Goal: Information Seeking & Learning: Learn about a topic

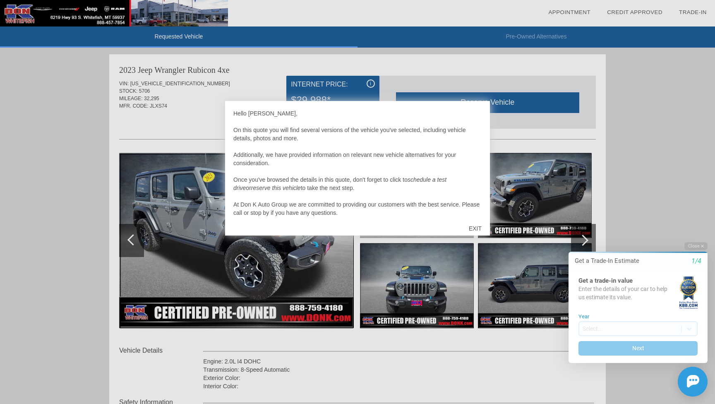
click at [477, 230] on div "EXIT" at bounding box center [474, 228] width 29 height 25
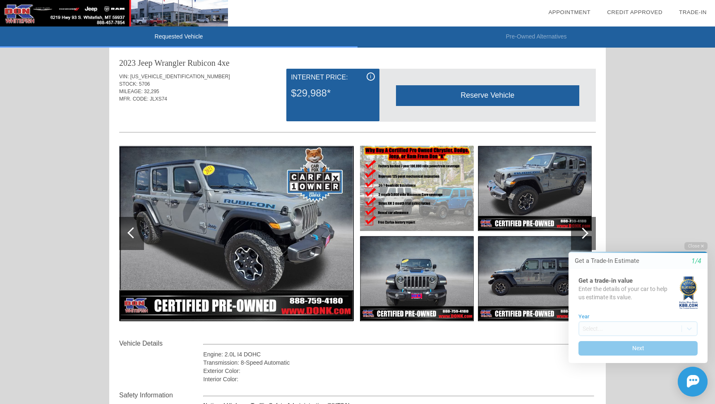
scroll to position [7, 0]
click at [93, 270] on div "Requested Vehicle Pre-Owned Alternatives date_range Appointment check_box Credi…" at bounding box center [357, 345] width 715 height 705
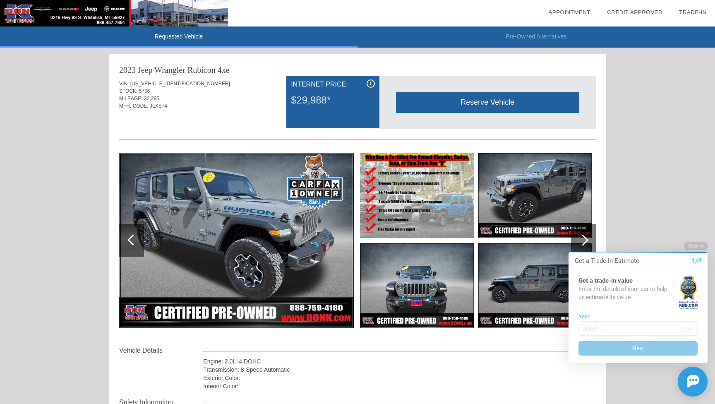
scroll to position [0, 0]
click at [92, 206] on div "Requested Vehicle Pre-Owned Alternatives date_range Appointment check_box Credi…" at bounding box center [357, 352] width 715 height 705
drag, startPoint x: 134, startPoint y: 102, endPoint x: 171, endPoint y: 116, distance: 39.8
click at [171, 116] on div "VIN: [US_VEHICLE_IDENTIFICATION_NUMBER] STOCK: 5706 MILEAGE: 32,295 MFR. CODE: …" at bounding box center [357, 211] width 477 height 270
click at [171, 116] on div "Quoted on [DATE] 8:46:44 PM" at bounding box center [357, 121] width 477 height 13
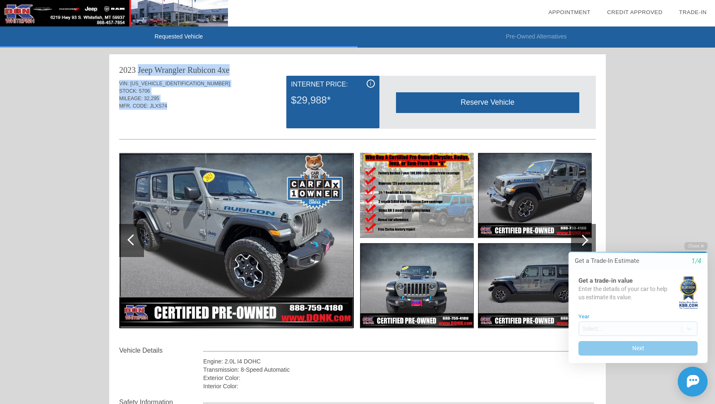
drag, startPoint x: 167, startPoint y: 106, endPoint x: 119, endPoint y: 69, distance: 60.5
click at [119, 69] on div "2023 Jeep Wrangler Rubicon 4xe VIN: [US_VEHICLE_IDENTIFICATION_NUMBER] STOCK: 5…" at bounding box center [357, 284] width 496 height 460
click at [119, 69] on div "2023 Jeep Wrangler" at bounding box center [152, 70] width 66 height 12
drag, startPoint x: 119, startPoint y: 69, endPoint x: 177, endPoint y: 107, distance: 69.6
click at [177, 107] on div "2023 Jeep Wrangler Rubicon 4xe VIN: [US_VEHICLE_IDENTIFICATION_NUMBER] STOCK: 5…" at bounding box center [357, 284] width 496 height 460
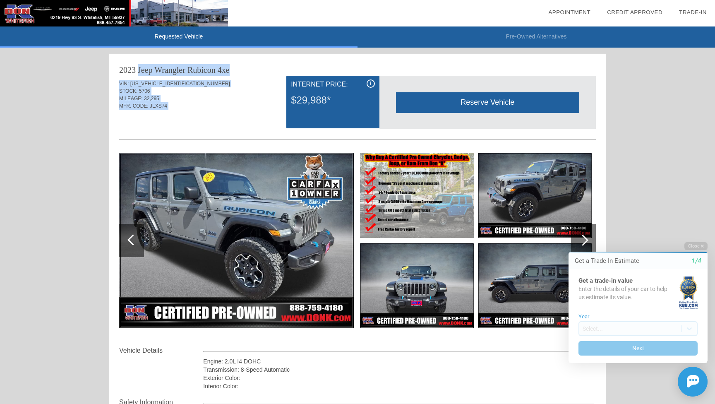
click at [177, 107] on div "MFR. CODE: JLXS74" at bounding box center [357, 105] width 477 height 7
click at [38, 224] on div "Requested Vehicle Pre-Owned Alternatives date_range Appointment check_box Credi…" at bounding box center [357, 352] width 715 height 705
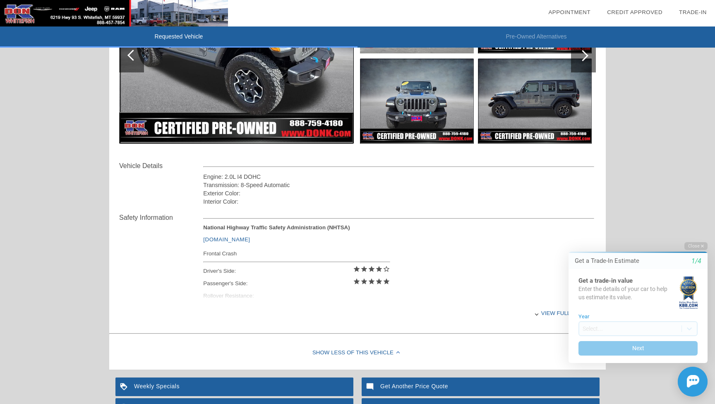
scroll to position [224, 0]
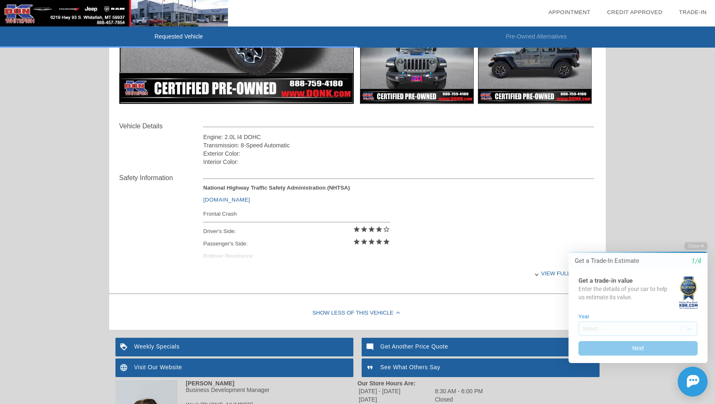
click at [140, 254] on div "Safety Information National Highway Traffic Safety Administration (NHTSA) [DOMA…" at bounding box center [357, 228] width 477 height 125
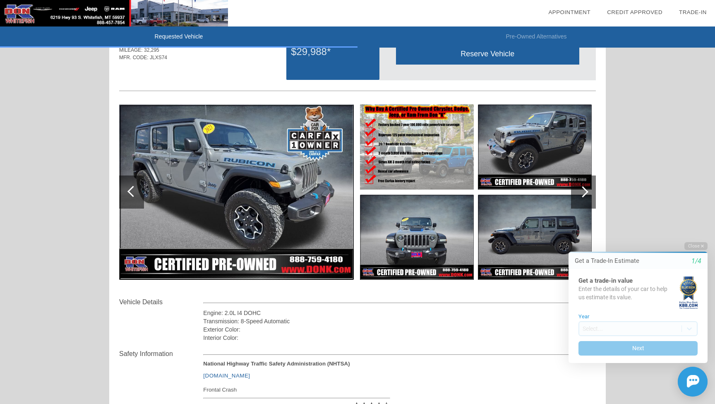
scroll to position [19, 0]
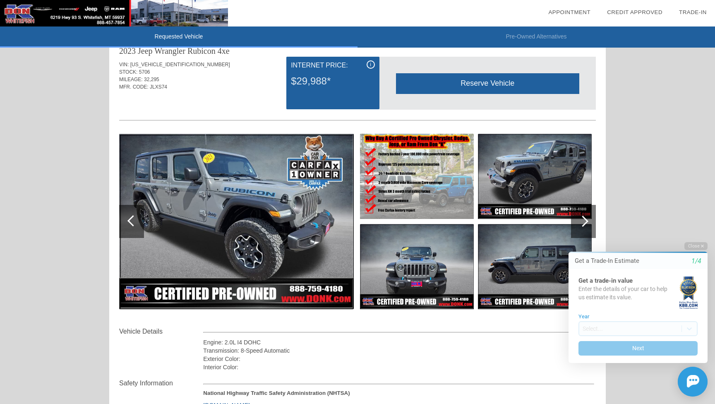
click at [577, 218] on div at bounding box center [583, 221] width 25 height 33
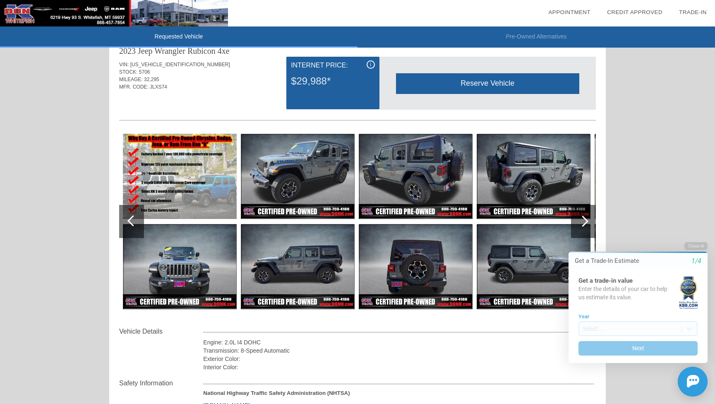
click at [577, 218] on div at bounding box center [583, 221] width 25 height 33
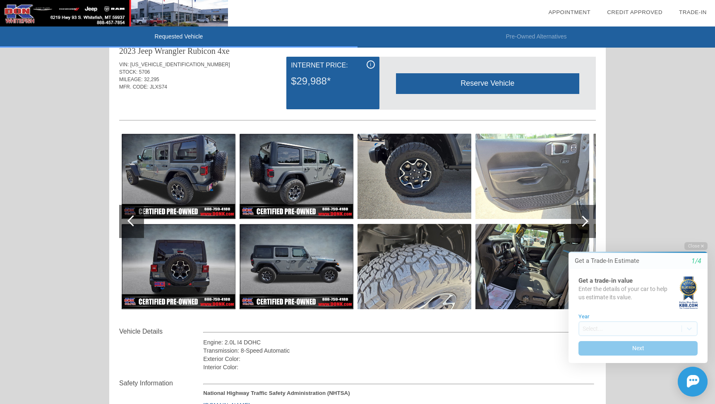
click at [577, 218] on div at bounding box center [583, 221] width 25 height 33
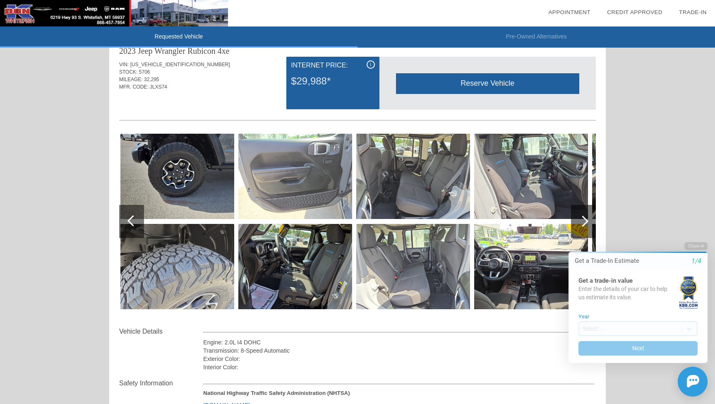
click at [577, 218] on div at bounding box center [583, 221] width 25 height 33
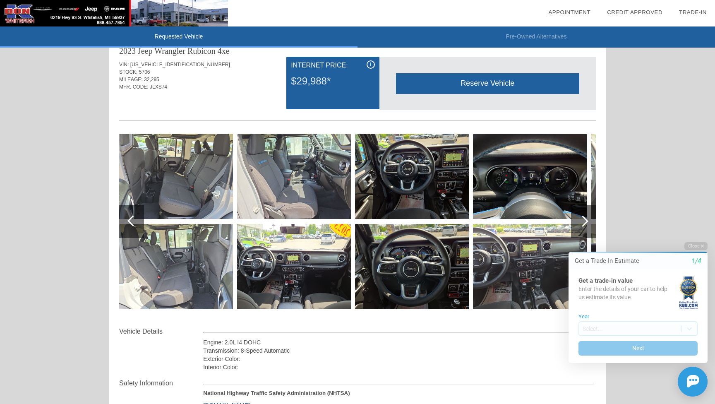
click at [512, 262] on img at bounding box center [530, 266] width 114 height 85
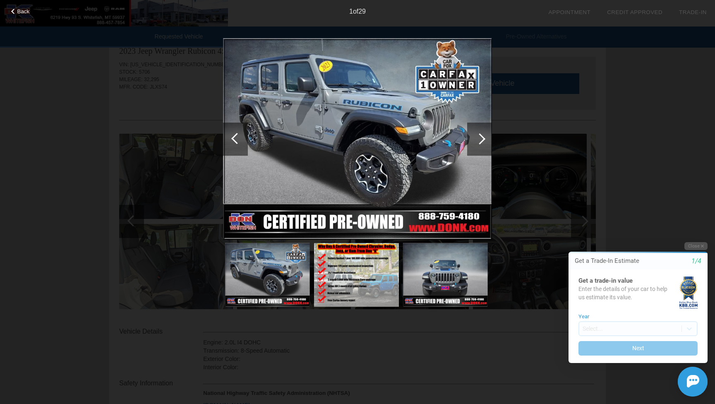
click at [482, 134] on div at bounding box center [479, 138] width 25 height 33
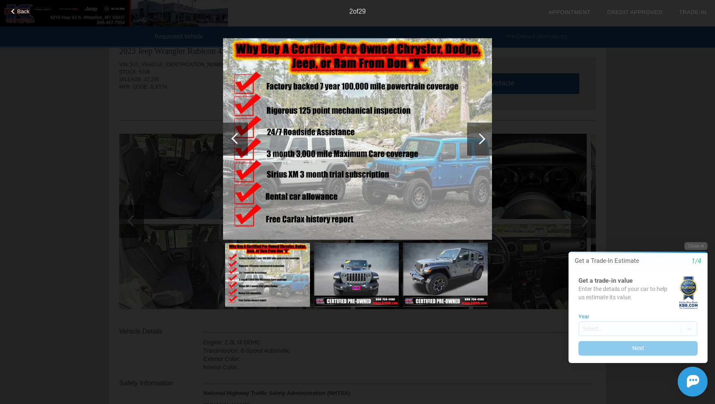
click at [482, 134] on div at bounding box center [479, 138] width 25 height 33
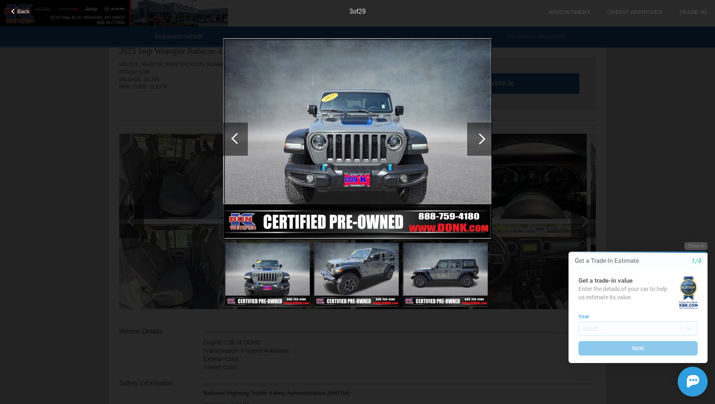
click at [482, 135] on div at bounding box center [479, 138] width 25 height 33
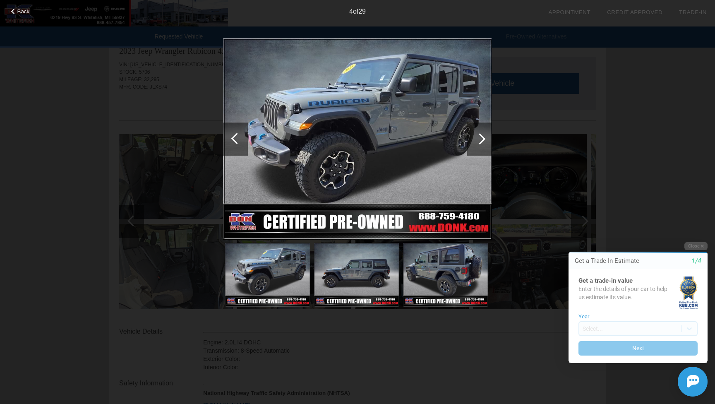
click at [482, 136] on div at bounding box center [479, 138] width 11 height 11
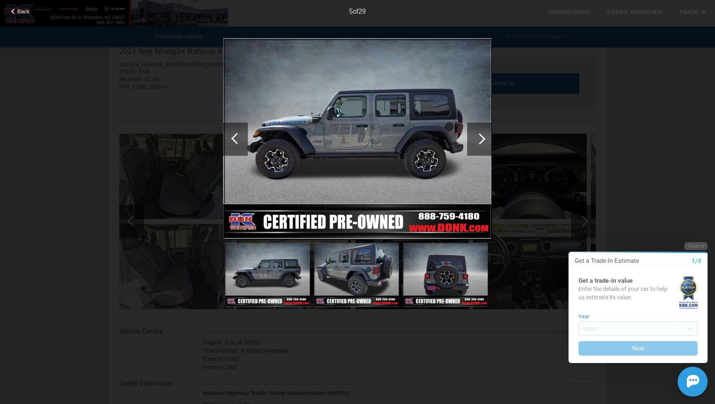
click at [482, 136] on div at bounding box center [479, 138] width 11 height 11
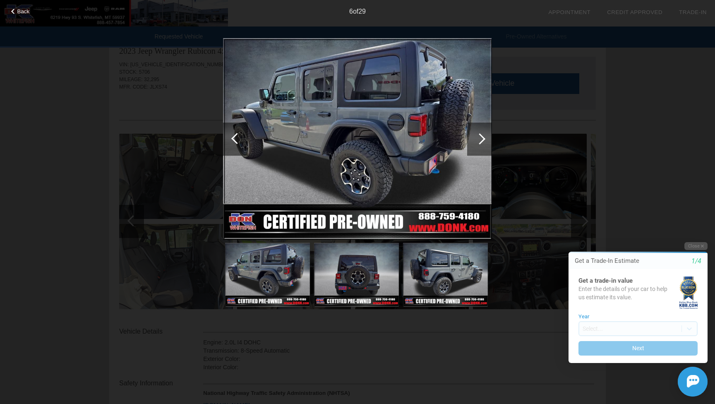
click at [482, 137] on div at bounding box center [479, 138] width 11 height 11
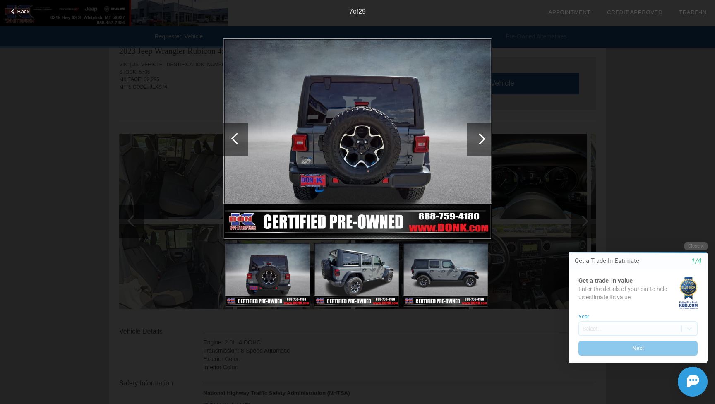
click at [482, 137] on div at bounding box center [479, 138] width 11 height 11
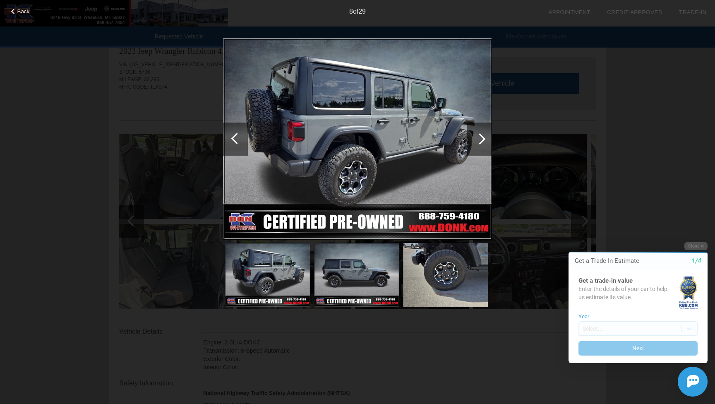
click at [482, 138] on div at bounding box center [479, 138] width 11 height 11
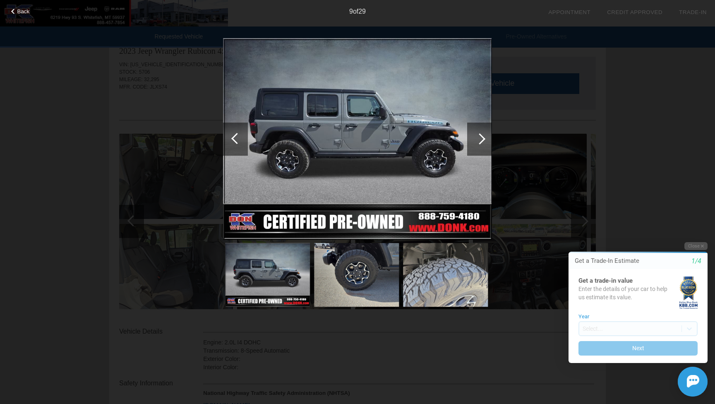
click at [482, 139] on div at bounding box center [479, 138] width 11 height 11
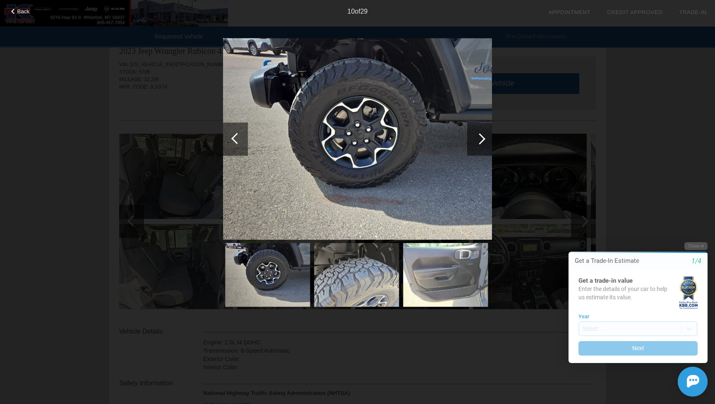
click at [482, 139] on div at bounding box center [479, 138] width 11 height 11
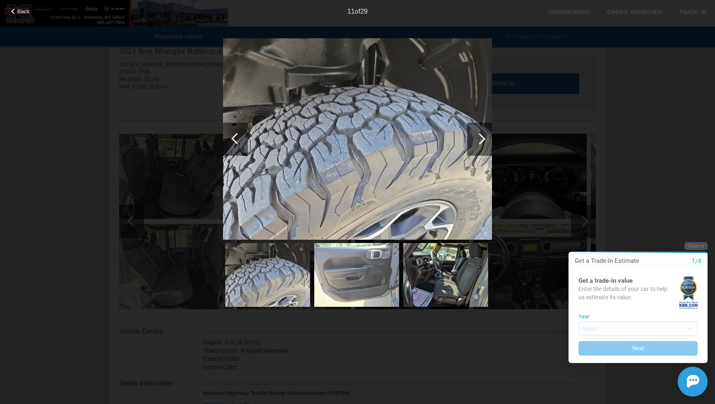
click at [482, 140] on div at bounding box center [479, 138] width 11 height 11
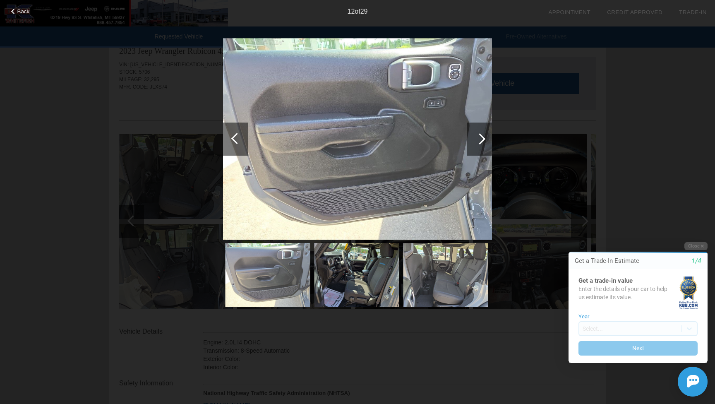
click at [482, 140] on div at bounding box center [479, 138] width 11 height 11
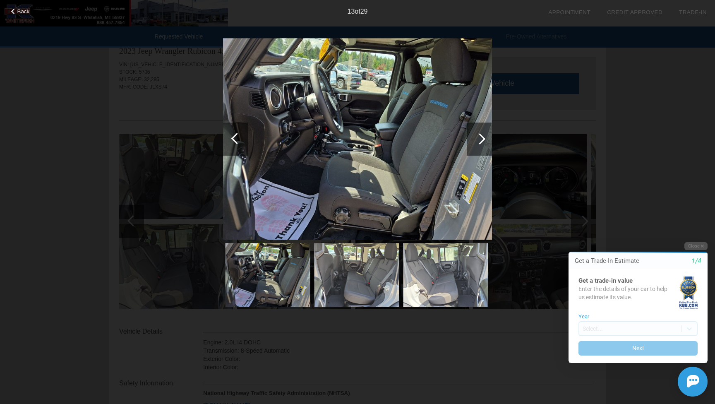
click at [482, 141] on div at bounding box center [479, 138] width 11 height 11
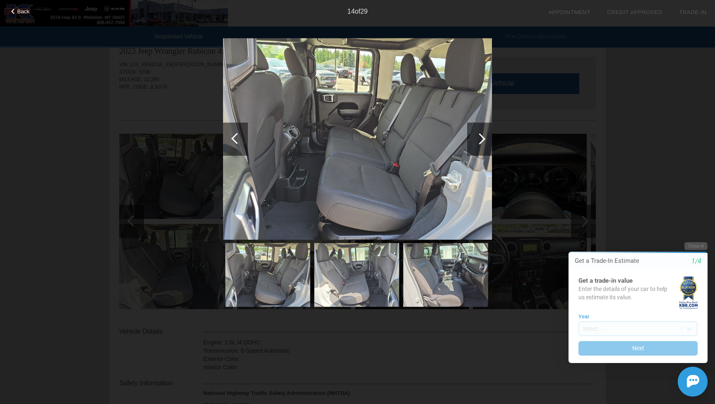
click at [482, 141] on div at bounding box center [479, 138] width 11 height 11
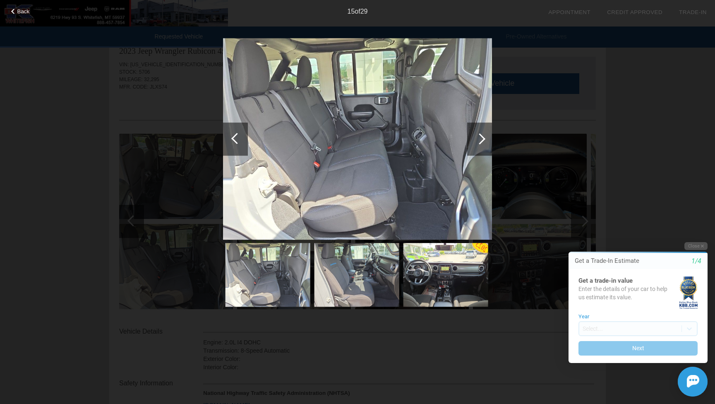
click at [482, 141] on div at bounding box center [479, 138] width 11 height 11
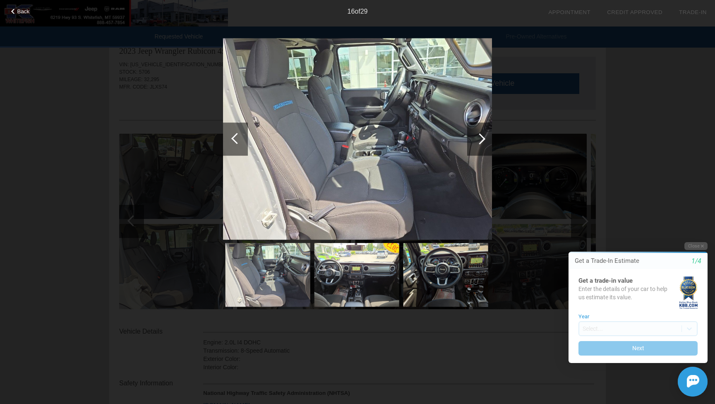
click at [482, 143] on div at bounding box center [479, 138] width 25 height 33
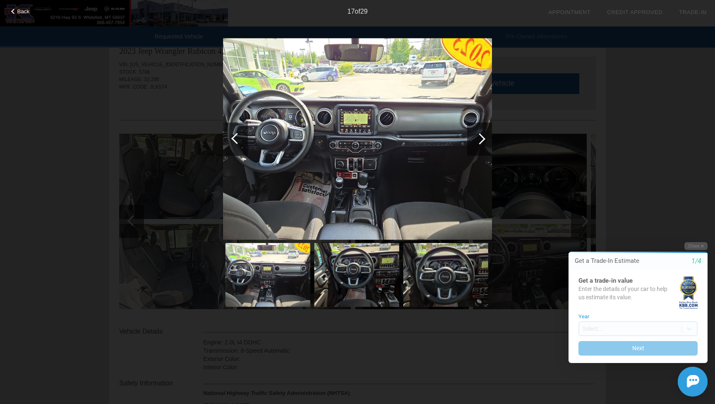
click at [482, 144] on div at bounding box center [479, 138] width 25 height 33
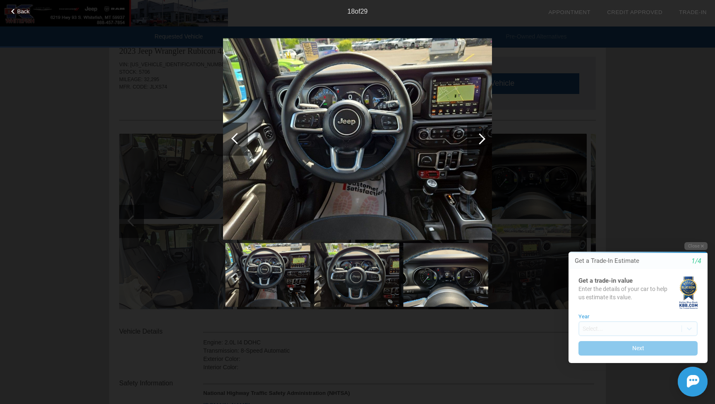
click at [483, 141] on div at bounding box center [479, 138] width 25 height 33
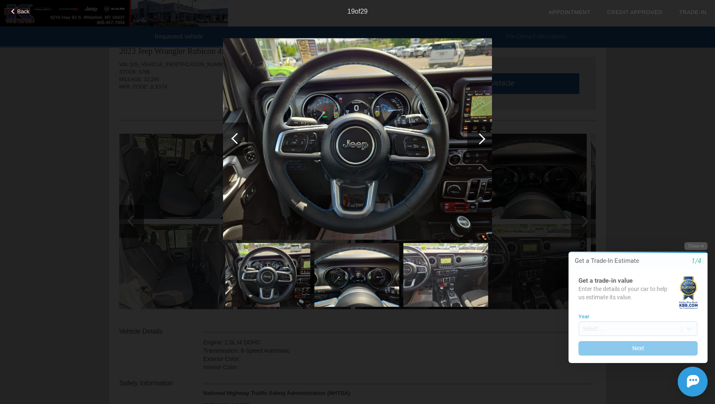
click at [484, 137] on div at bounding box center [479, 138] width 25 height 33
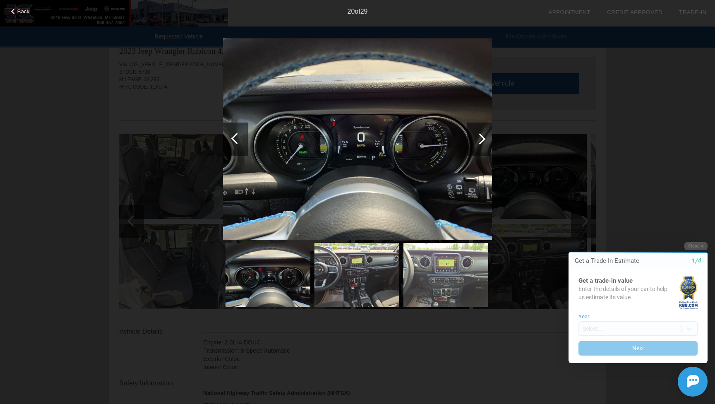
click at [484, 137] on div at bounding box center [479, 138] width 25 height 33
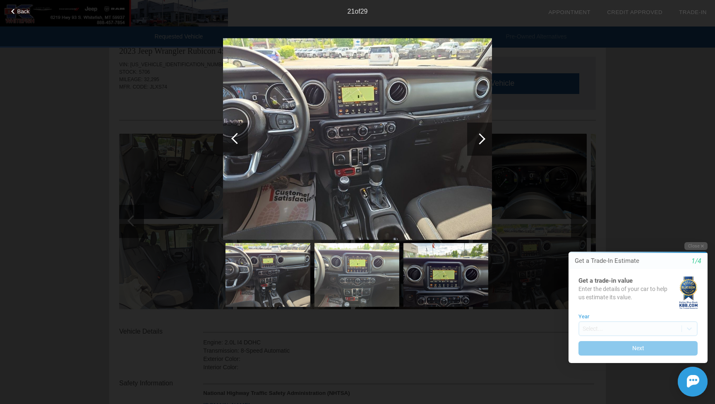
click at [485, 138] on div at bounding box center [479, 138] width 25 height 33
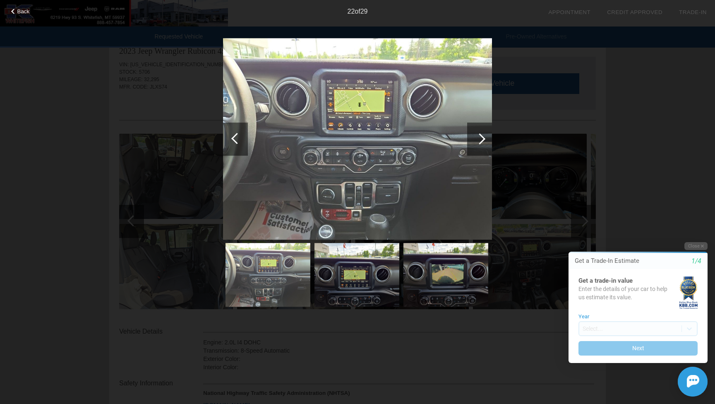
click at [485, 138] on div at bounding box center [479, 138] width 25 height 33
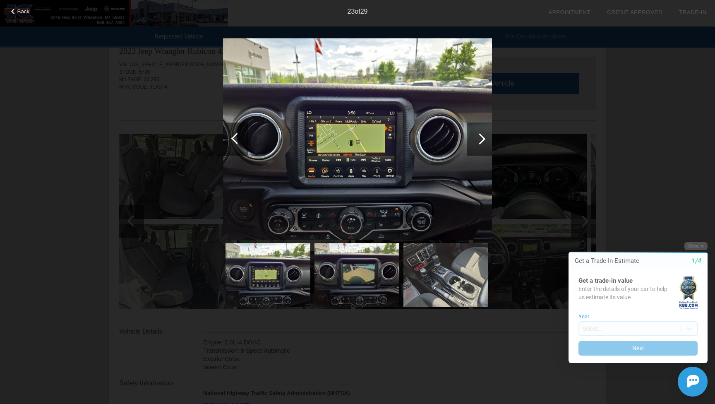
click at [485, 138] on div at bounding box center [479, 138] width 25 height 33
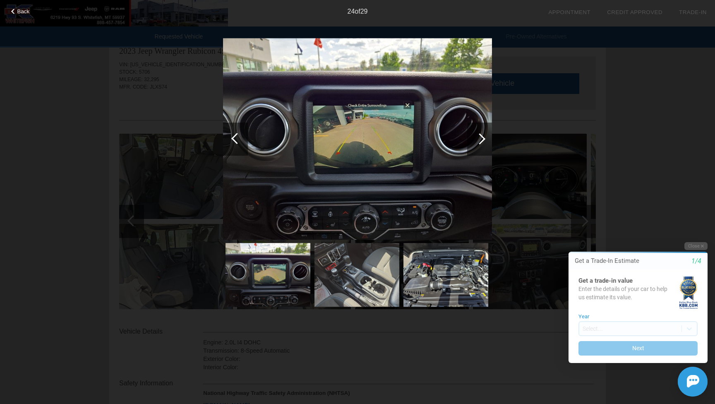
click at [485, 138] on div at bounding box center [479, 138] width 25 height 33
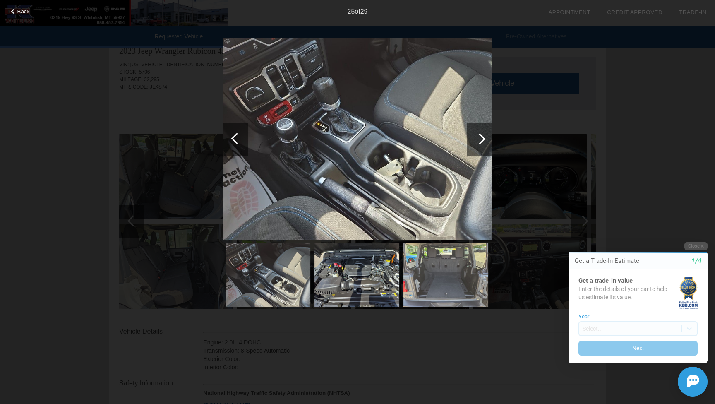
click at [485, 138] on div at bounding box center [479, 138] width 25 height 33
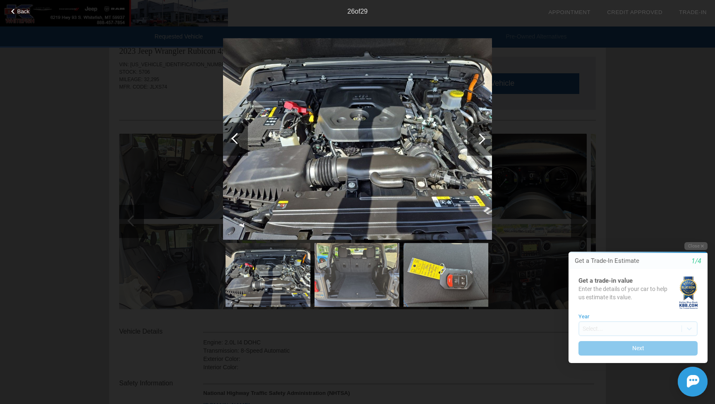
click at [485, 138] on div at bounding box center [479, 138] width 25 height 33
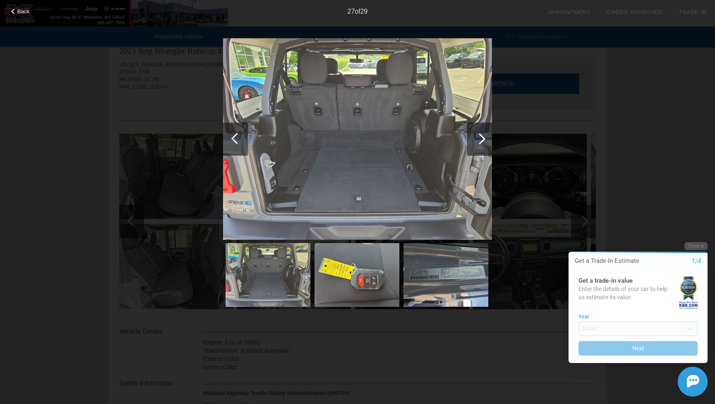
click at [485, 138] on div at bounding box center [479, 138] width 25 height 33
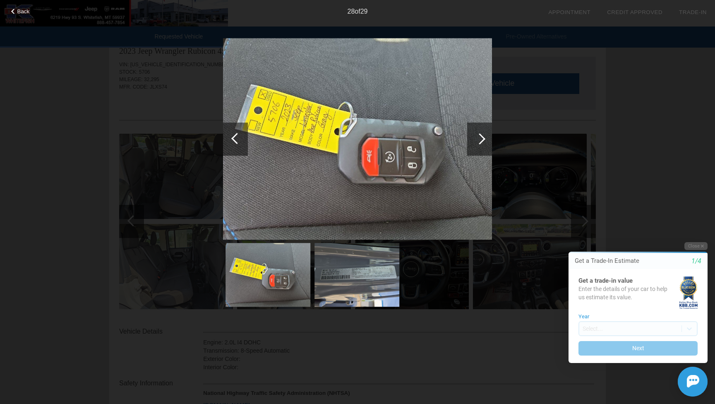
click at [485, 138] on div at bounding box center [479, 138] width 25 height 33
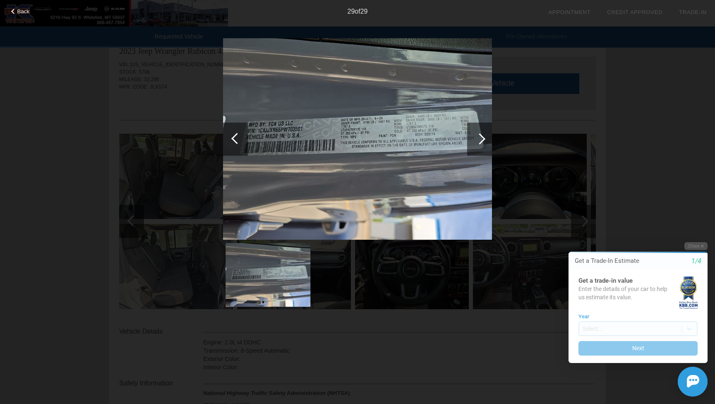
click at [485, 138] on div at bounding box center [479, 138] width 25 height 33
click at [482, 136] on div at bounding box center [479, 138] width 11 height 11
click at [482, 137] on div at bounding box center [479, 138] width 11 height 11
click at [228, 137] on div at bounding box center [235, 138] width 25 height 33
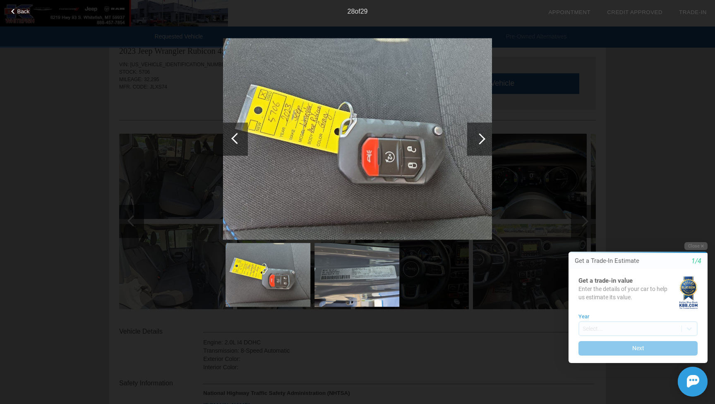
click at [230, 137] on div at bounding box center [235, 138] width 25 height 33
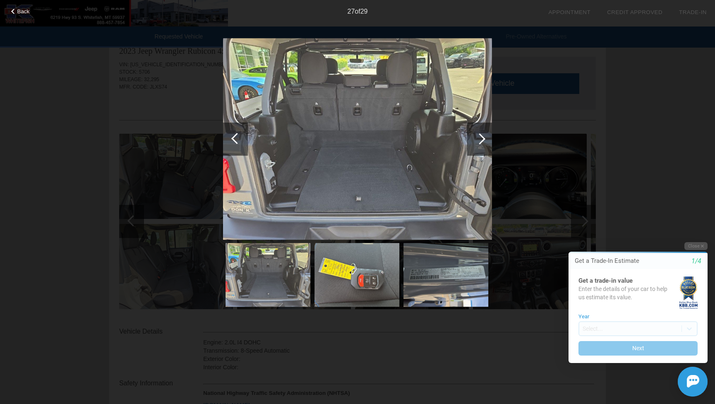
click at [230, 138] on div at bounding box center [235, 138] width 25 height 33
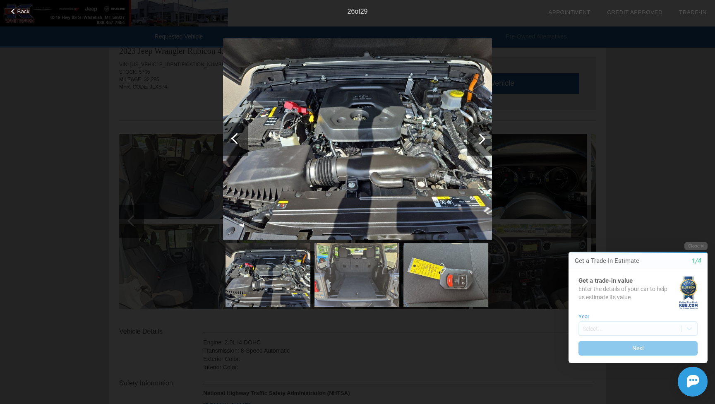
click at [230, 139] on div at bounding box center [235, 138] width 25 height 33
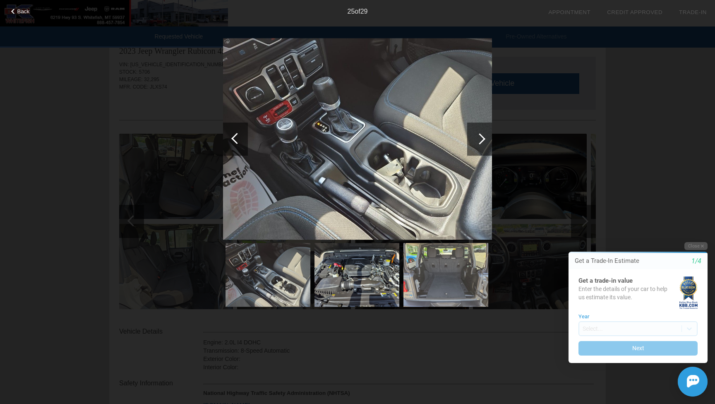
click at [230, 139] on div at bounding box center [235, 138] width 25 height 33
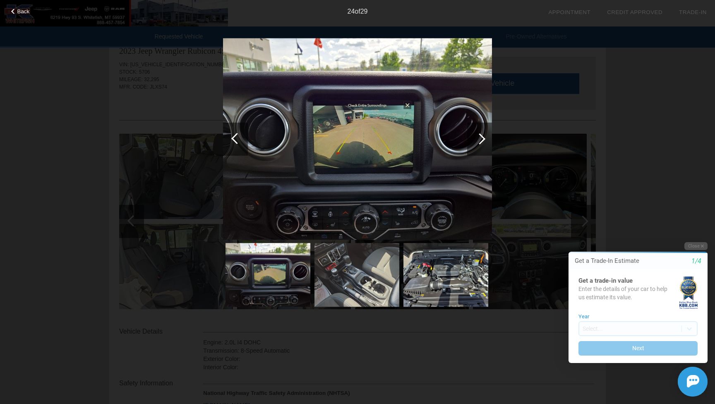
click at [230, 139] on div at bounding box center [235, 138] width 25 height 33
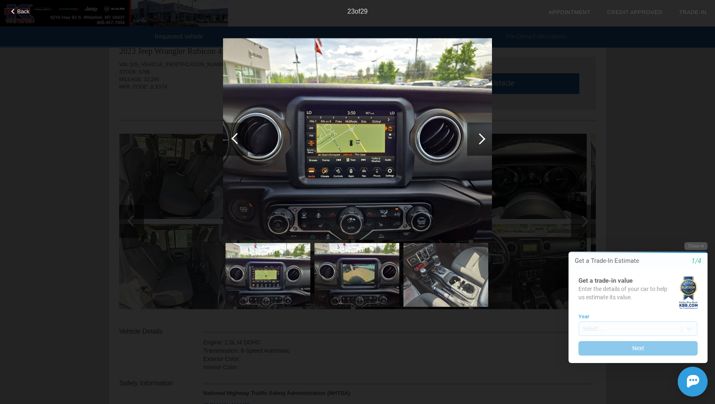
click at [230, 139] on div at bounding box center [235, 138] width 25 height 33
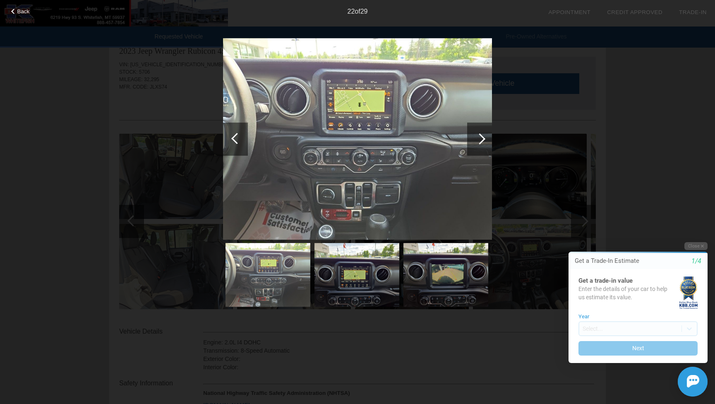
click at [230, 139] on div at bounding box center [235, 138] width 25 height 33
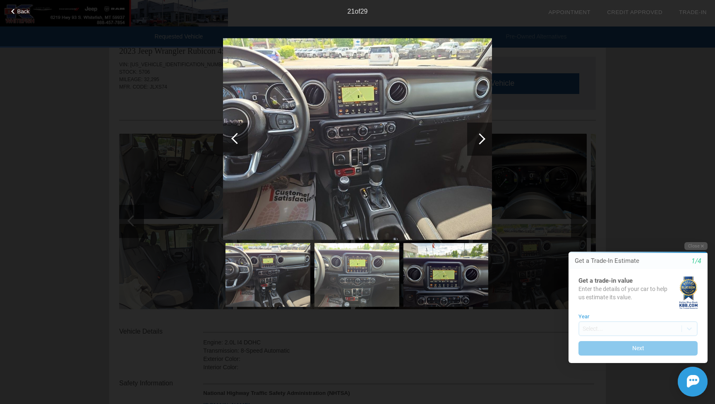
click at [230, 139] on div at bounding box center [235, 138] width 25 height 33
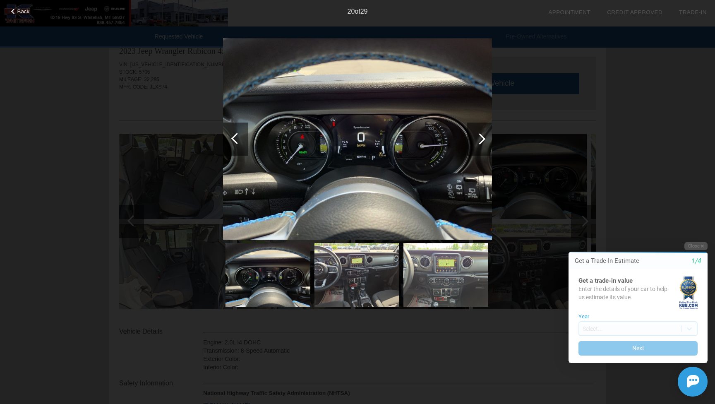
click at [230, 139] on div at bounding box center [235, 138] width 25 height 33
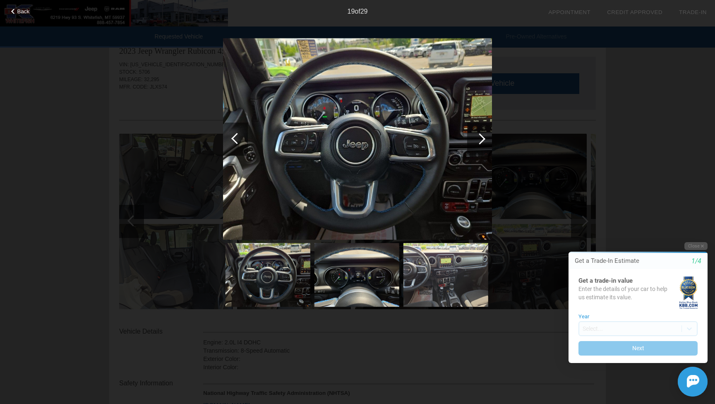
click at [230, 140] on div at bounding box center [235, 138] width 25 height 33
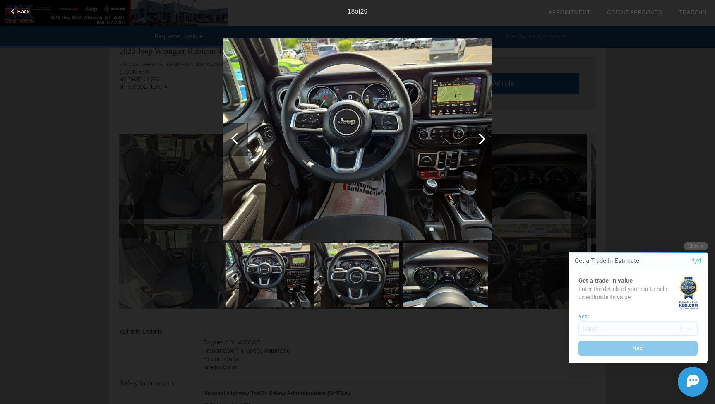
click at [230, 140] on div at bounding box center [235, 138] width 25 height 33
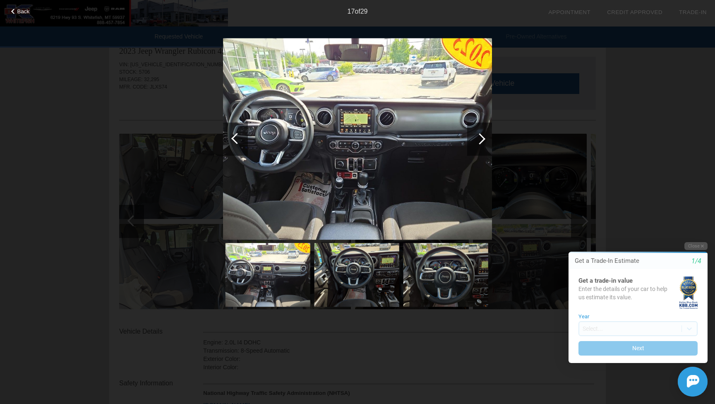
click at [230, 140] on div at bounding box center [235, 138] width 25 height 33
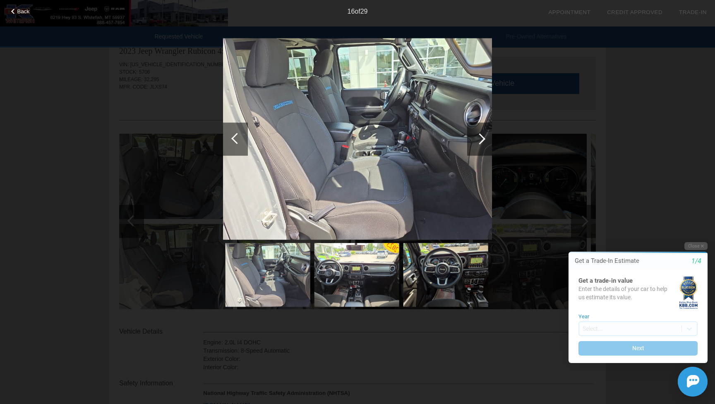
click at [230, 140] on div at bounding box center [235, 138] width 25 height 33
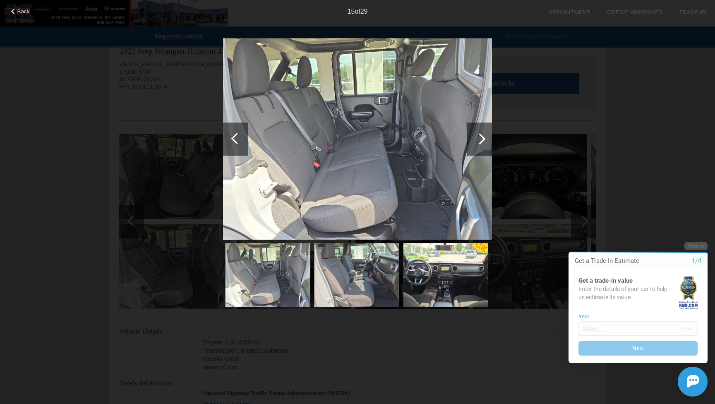
click at [230, 140] on div at bounding box center [235, 138] width 25 height 33
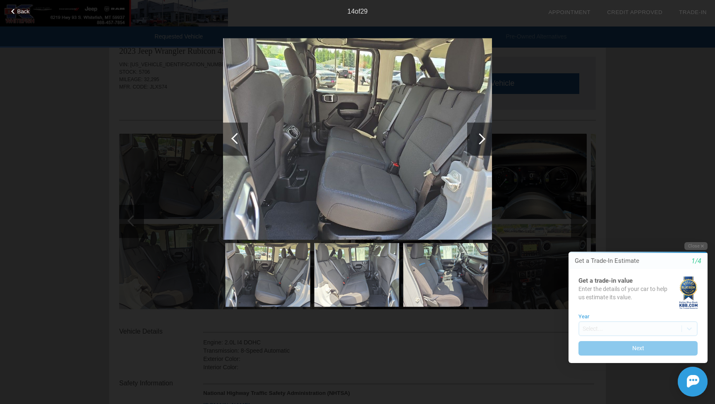
click at [230, 141] on div at bounding box center [235, 138] width 25 height 33
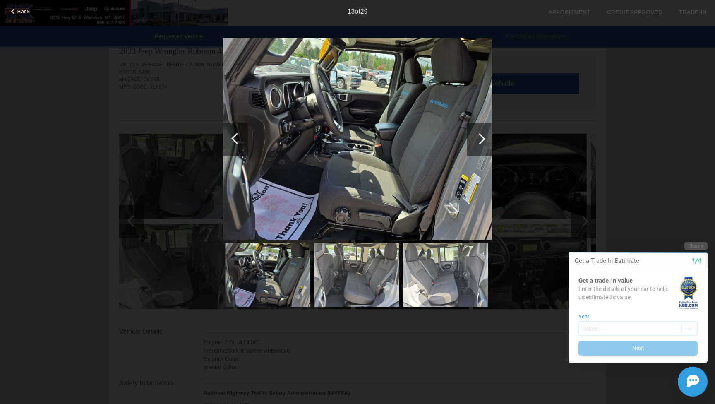
click at [230, 141] on div at bounding box center [235, 138] width 25 height 33
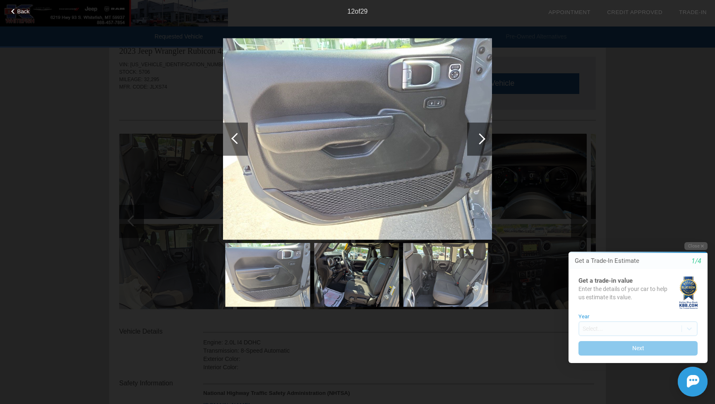
click at [230, 141] on div at bounding box center [235, 138] width 25 height 33
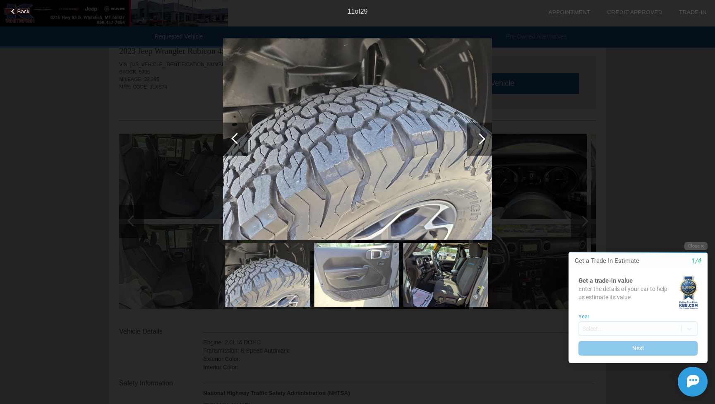
click at [230, 141] on div at bounding box center [235, 138] width 25 height 33
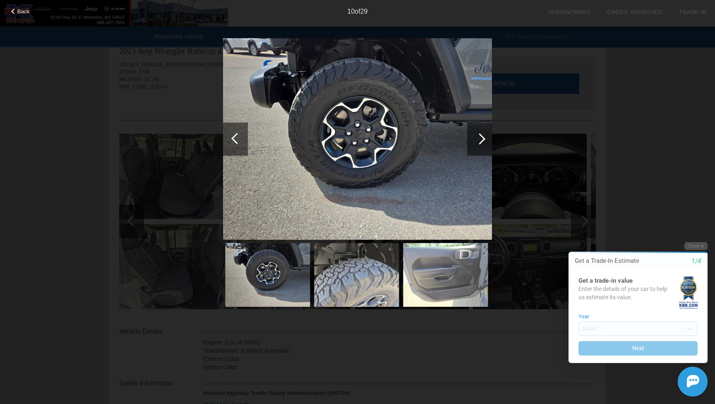
click at [232, 138] on div at bounding box center [236, 138] width 11 height 11
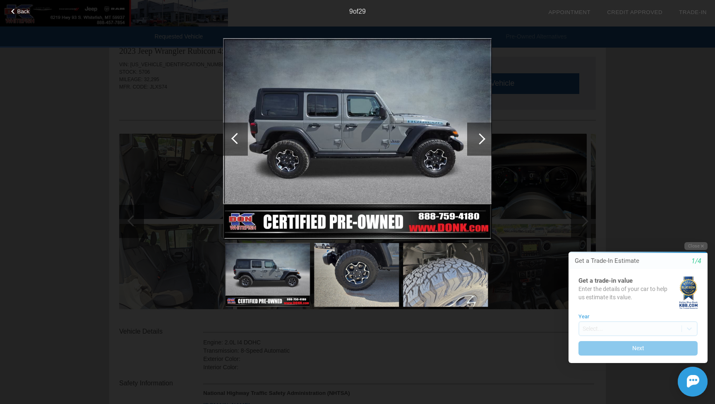
click at [232, 138] on div at bounding box center [236, 138] width 11 height 11
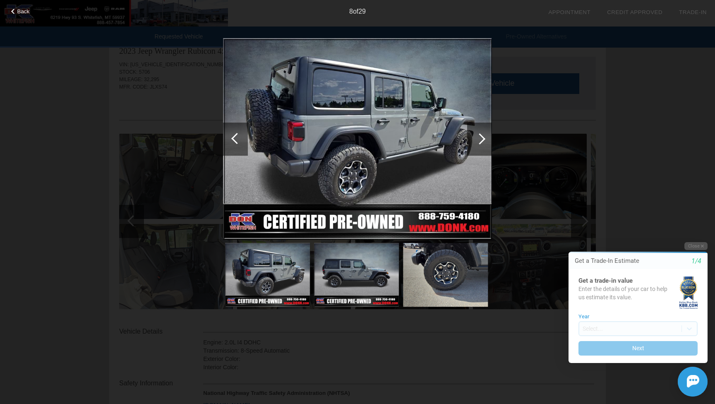
click at [232, 138] on div at bounding box center [236, 138] width 11 height 11
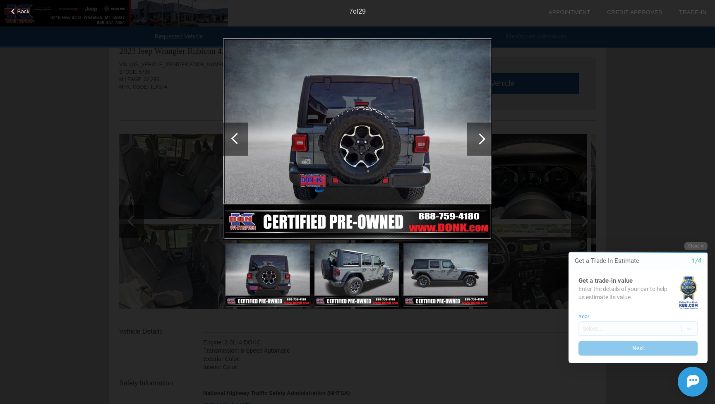
click at [232, 138] on div at bounding box center [236, 138] width 11 height 11
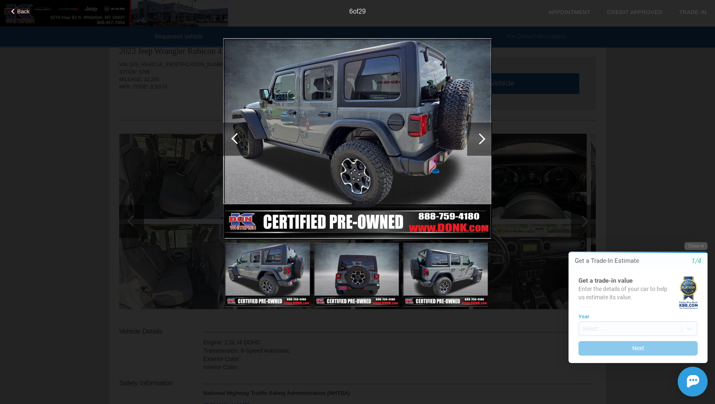
click at [232, 138] on div at bounding box center [236, 138] width 11 height 11
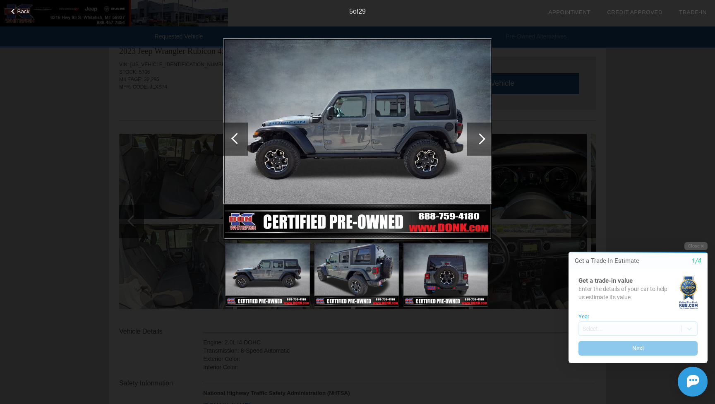
click at [232, 138] on div at bounding box center [236, 138] width 11 height 11
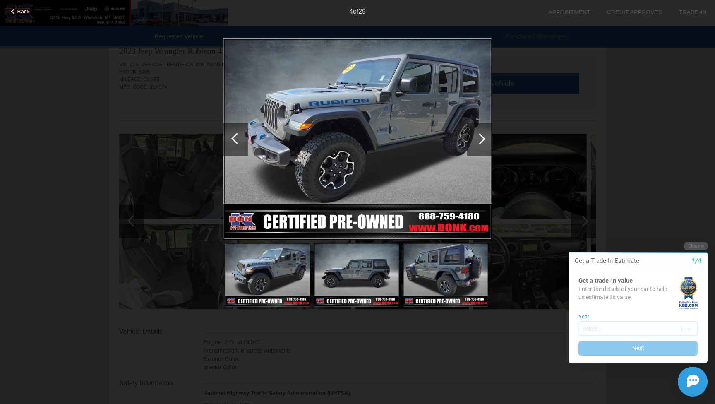
click at [232, 138] on div at bounding box center [236, 138] width 11 height 11
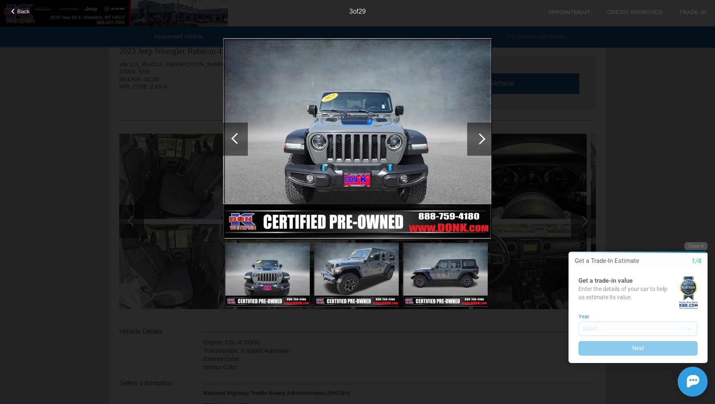
click at [232, 138] on div at bounding box center [236, 138] width 11 height 11
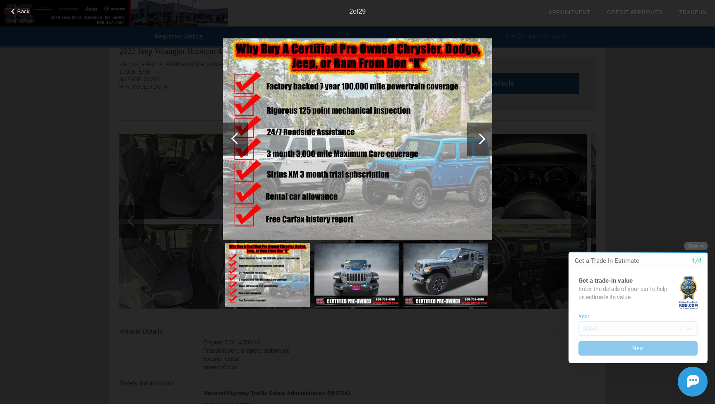
click at [232, 138] on div at bounding box center [236, 138] width 11 height 11
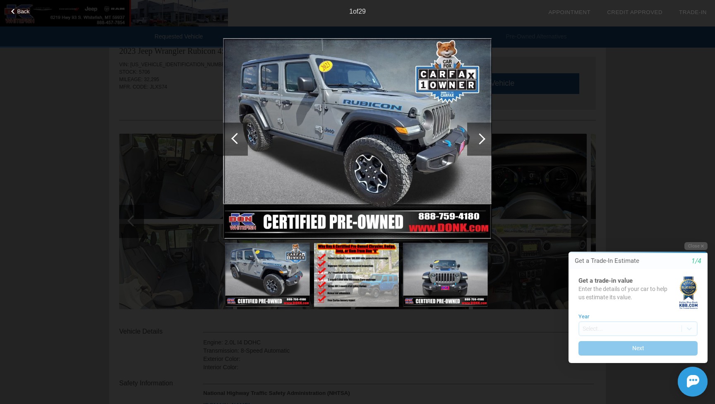
click at [232, 138] on div at bounding box center [236, 138] width 11 height 11
click at [231, 138] on div at bounding box center [235, 138] width 25 height 33
click at [13, 5] on div "1 of 29" at bounding box center [357, 8] width 715 height 17
click at [17, 9] on span "Back" at bounding box center [23, 11] width 12 height 6
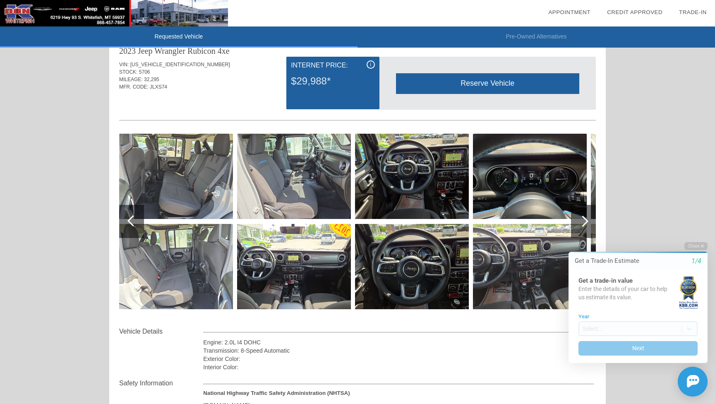
click at [54, 216] on div "Requested Vehicle Pre-Owned Alternatives date_range Appointment check_box Credi…" at bounding box center [357, 333] width 715 height 705
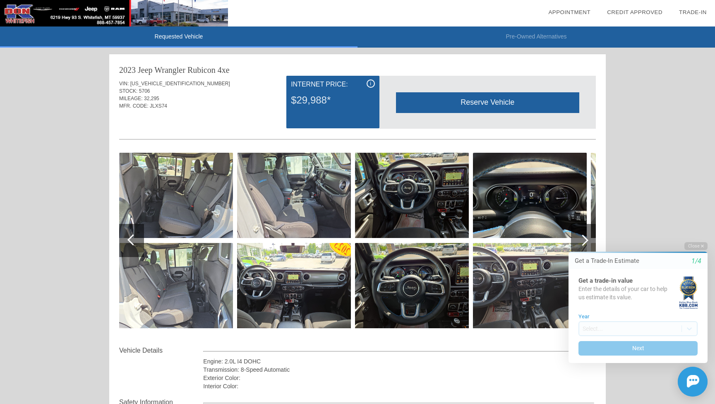
scroll to position [0, 0]
click at [34, 177] on div "Requested Vehicle Pre-Owned Alternatives date_range Appointment check_box Credi…" at bounding box center [357, 352] width 715 height 705
click at [74, 72] on div "Requested Vehicle Pre-Owned Alternatives date_range Appointment check_box Credi…" at bounding box center [357, 352] width 715 height 705
click at [70, 146] on div "Requested Vehicle Pre-Owned Alternatives date_range Appointment check_box Credi…" at bounding box center [357, 352] width 715 height 705
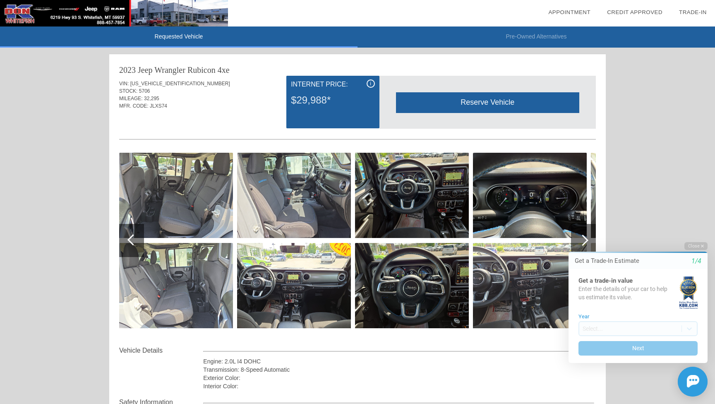
click at [43, 191] on div "Requested Vehicle Pre-Owned Alternatives date_range Appointment check_box Credi…" at bounding box center [357, 352] width 715 height 705
click at [132, 243] on div at bounding box center [132, 239] width 11 height 11
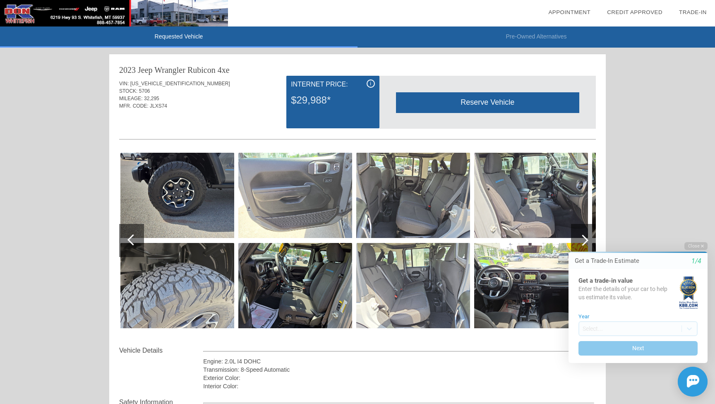
click at [132, 243] on div at bounding box center [132, 239] width 11 height 11
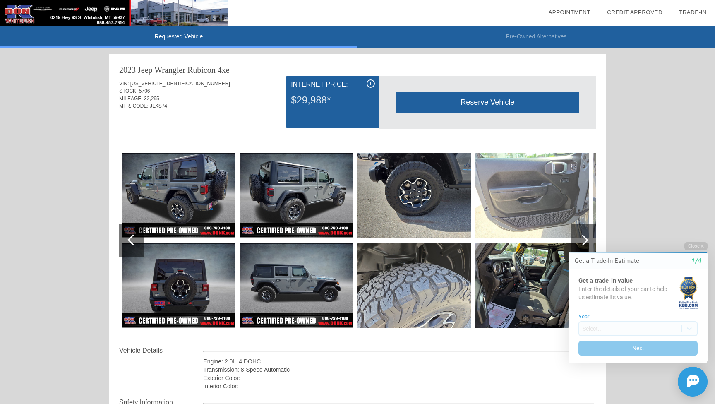
click at [132, 243] on div at bounding box center [132, 239] width 11 height 11
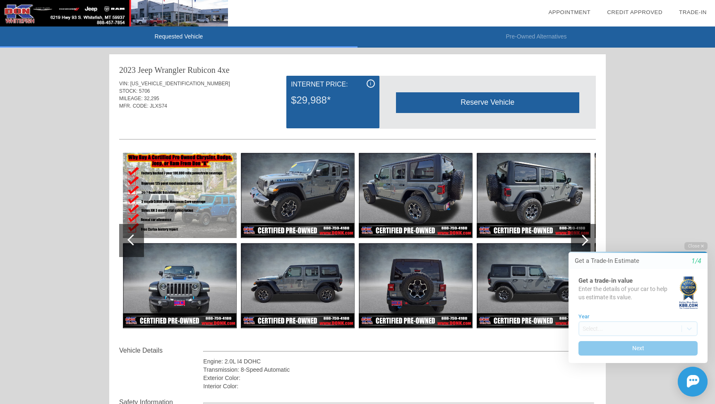
click at [132, 243] on div at bounding box center [132, 239] width 11 height 11
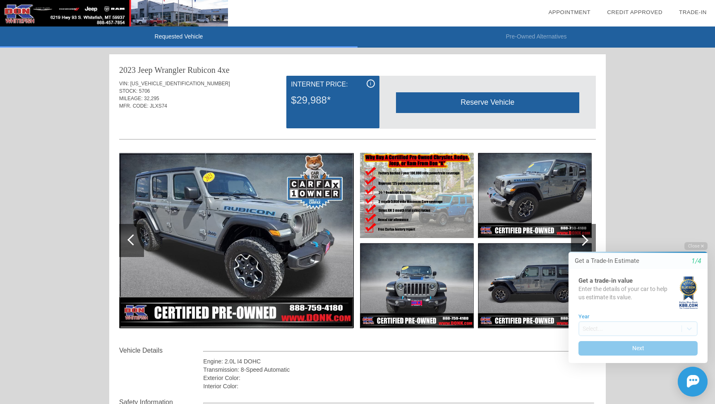
click at [77, 239] on div "Requested Vehicle Pre-Owned Alternatives date_range Appointment check_box Credi…" at bounding box center [357, 352] width 715 height 705
